Goal: Find specific page/section: Find specific page/section

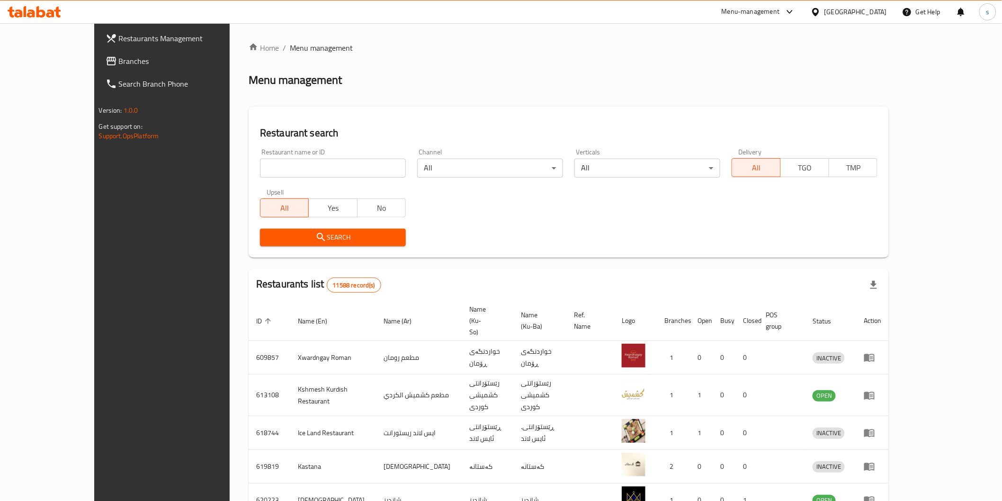
click at [305, 168] on input "search" at bounding box center [333, 168] width 146 height 19
paste input "La Gusto Lounge"
type input "La Gusto Lounge"
click button "Search" at bounding box center [333, 238] width 146 height 18
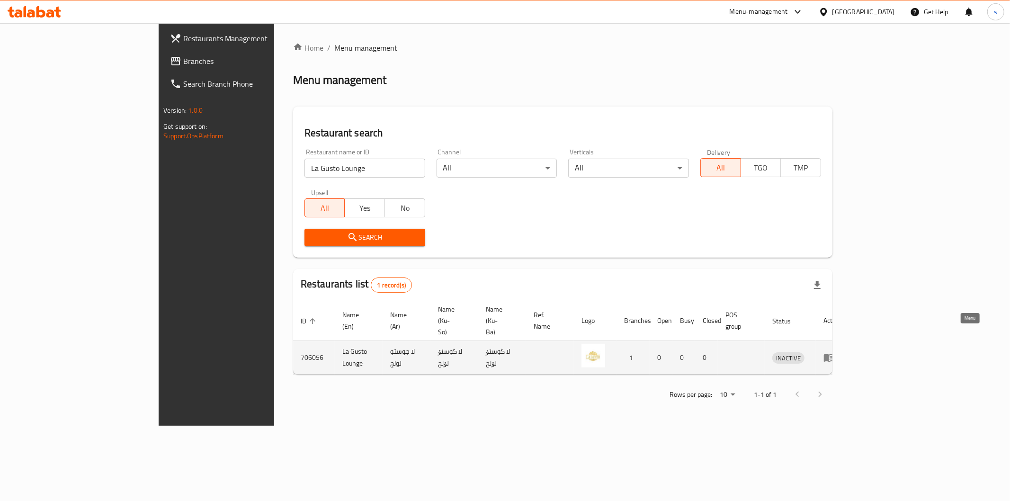
click at [834, 354] on icon "enhanced table" at bounding box center [829, 358] width 10 height 8
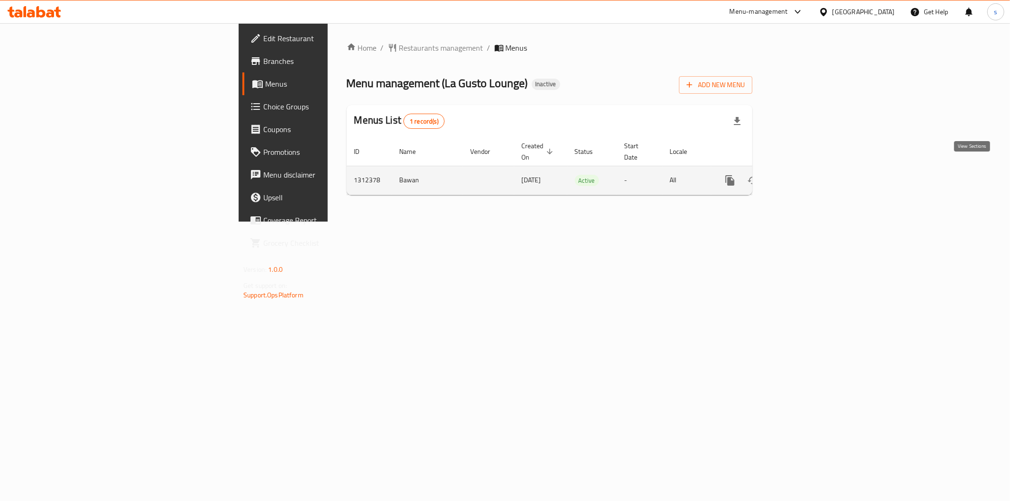
click at [810, 176] on link "enhanced table" at bounding box center [798, 180] width 23 height 23
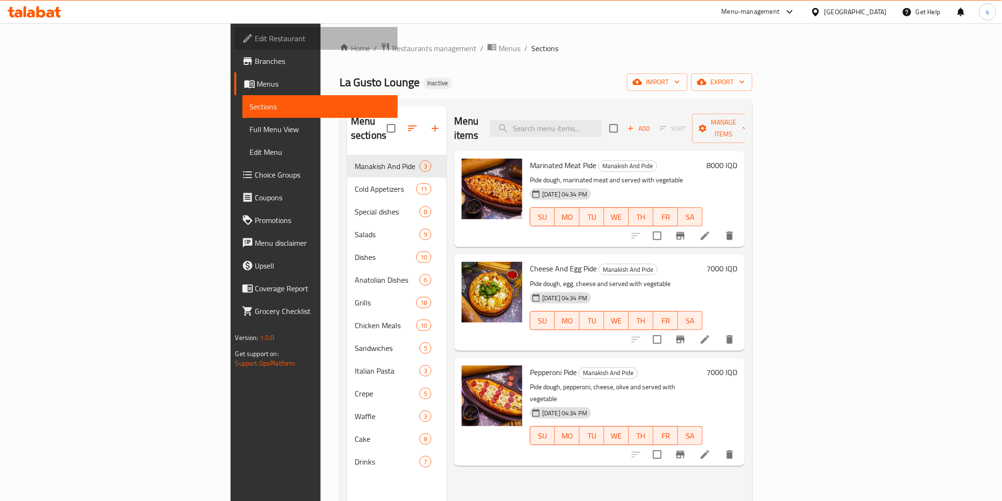
click at [255, 43] on span "Edit Restaurant" at bounding box center [322, 38] width 135 height 11
